Goal: Navigation & Orientation: Go to known website

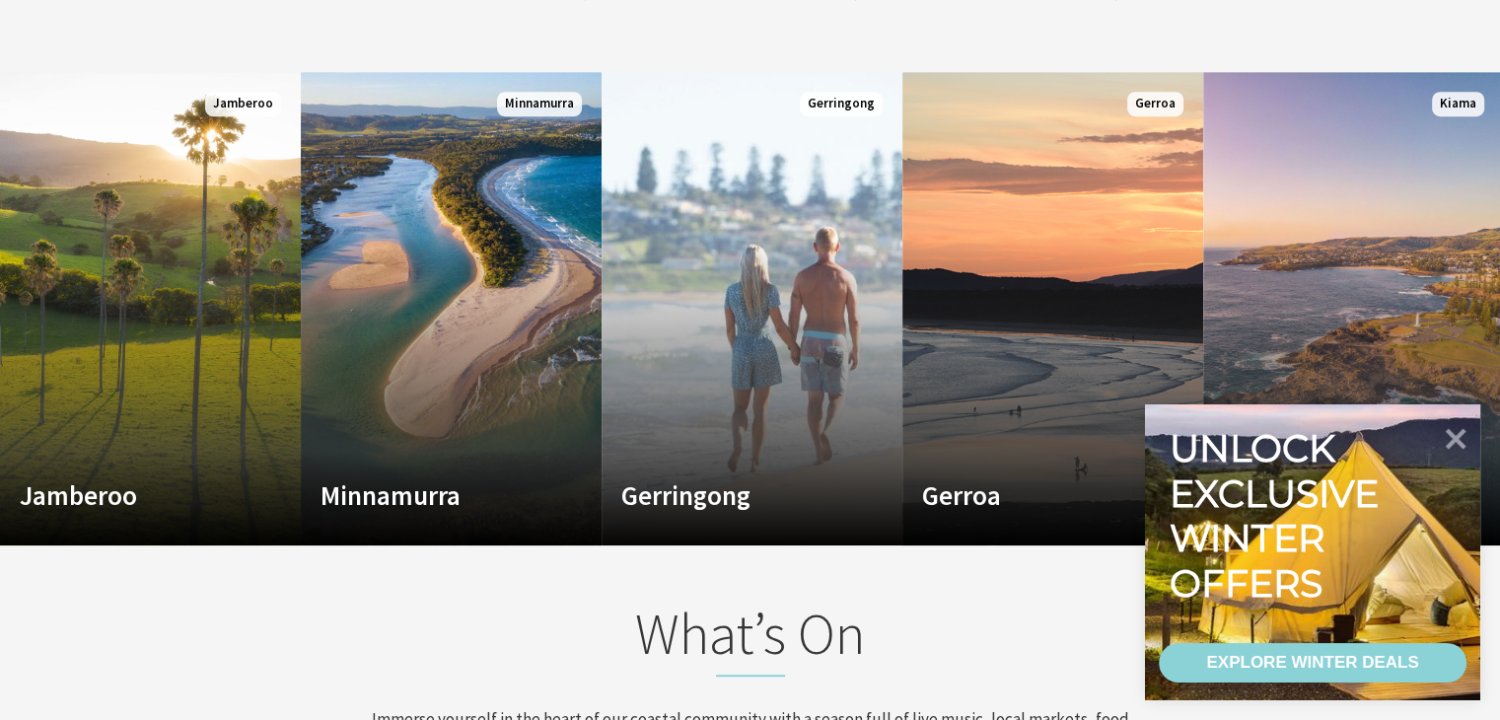
scroll to position [1282, 0]
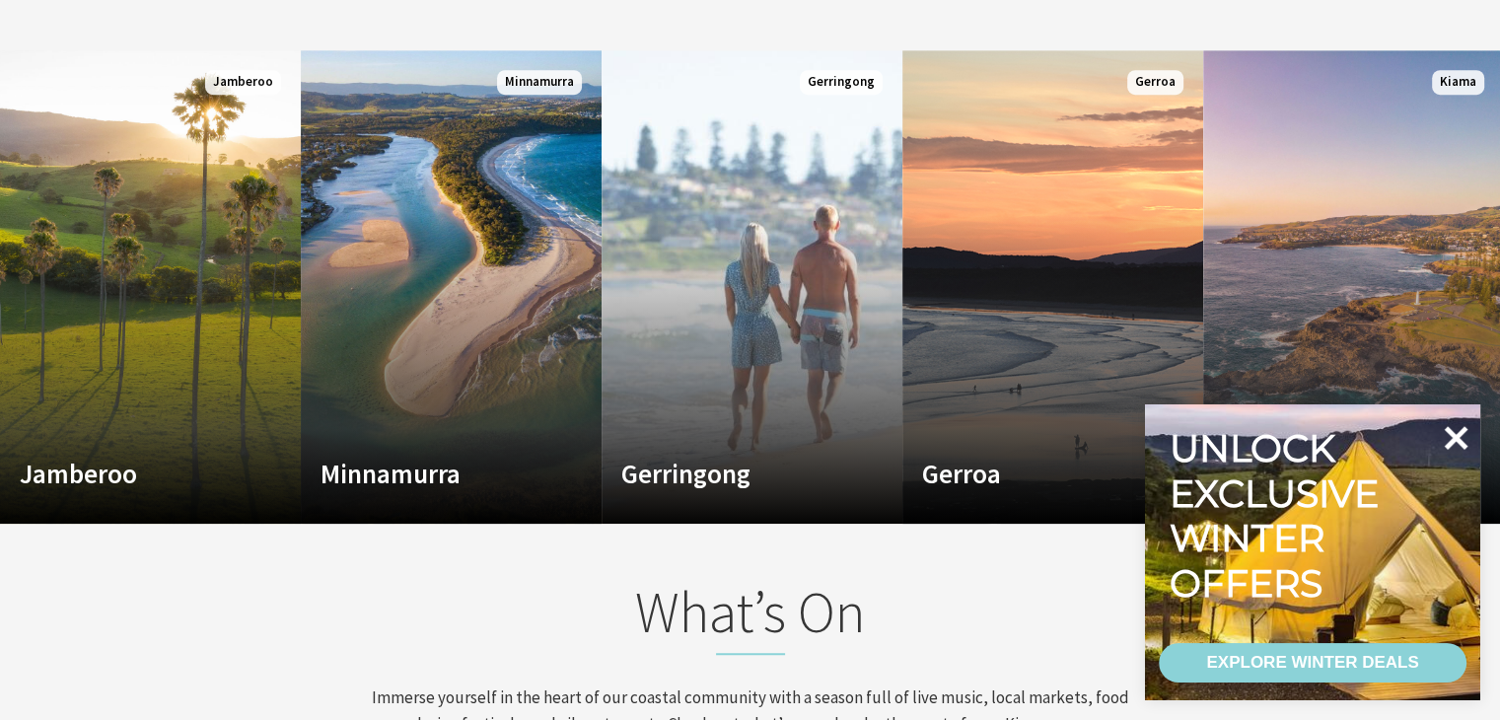
click at [1458, 435] on icon at bounding box center [1456, 438] width 24 height 24
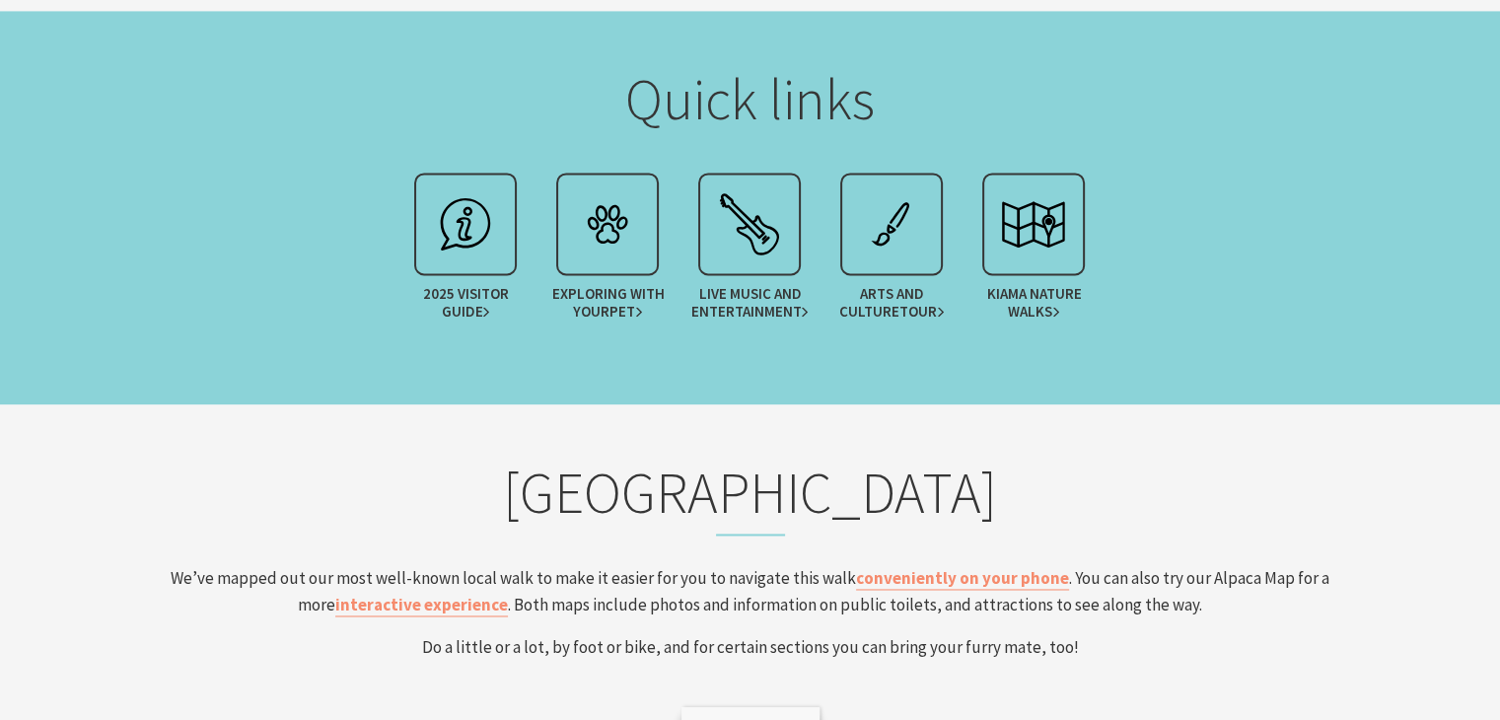
scroll to position [2958, 0]
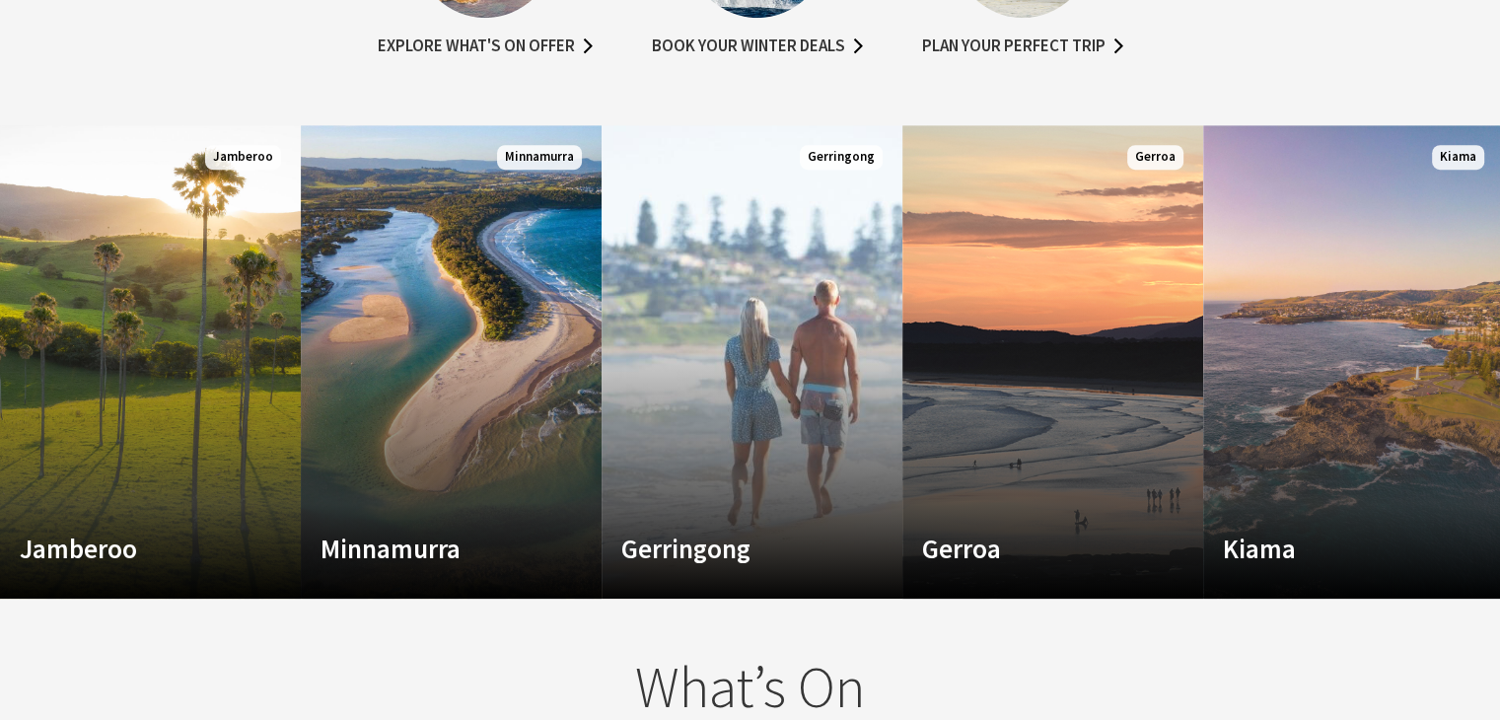
scroll to position [1183, 0]
